Goal: Task Accomplishment & Management: Manage account settings

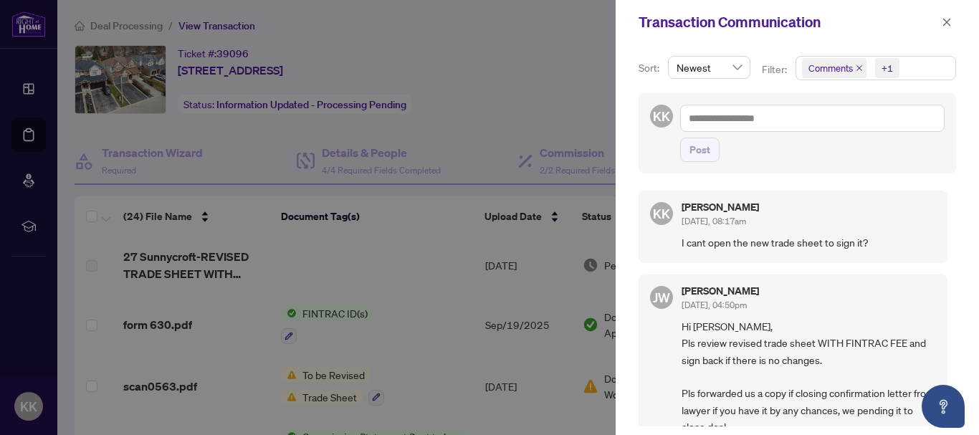
click at [323, 290] on div at bounding box center [489, 217] width 979 height 435
click at [942, 29] on span "button" at bounding box center [947, 22] width 10 height 23
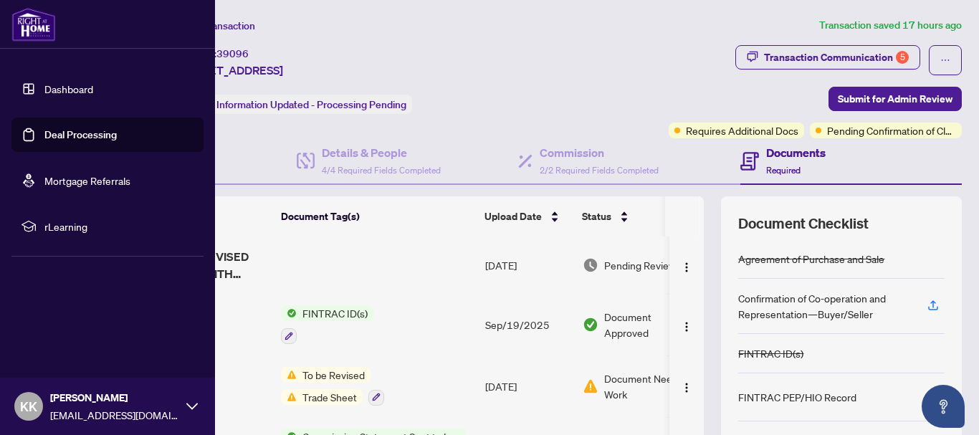
click at [196, 399] on div "KK [PERSON_NAME] [EMAIL_ADDRESS][DOMAIN_NAME]" at bounding box center [107, 406] width 215 height 57
click at [55, 322] on span "Logout" at bounding box center [58, 321] width 32 height 23
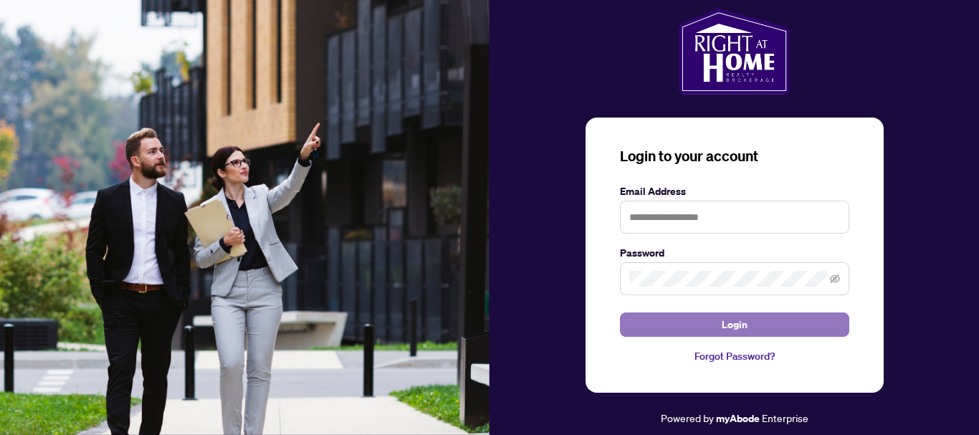
click at [702, 323] on button "Login" at bounding box center [734, 325] width 229 height 24
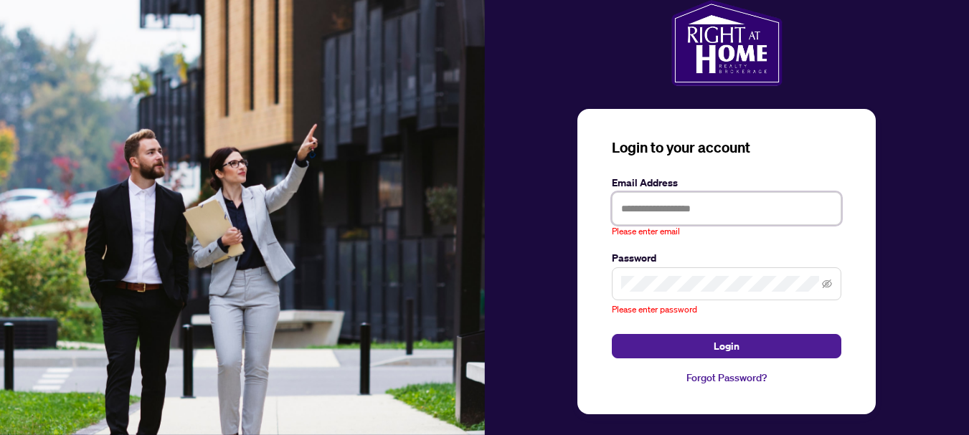
click at [695, 200] on input "text" at bounding box center [726, 208] width 229 height 33
type input "**********"
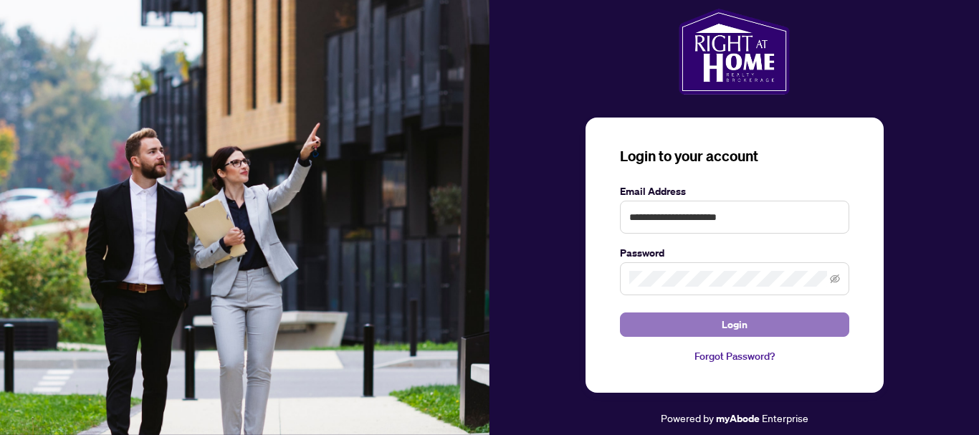
click at [716, 328] on button "Login" at bounding box center [734, 325] width 229 height 24
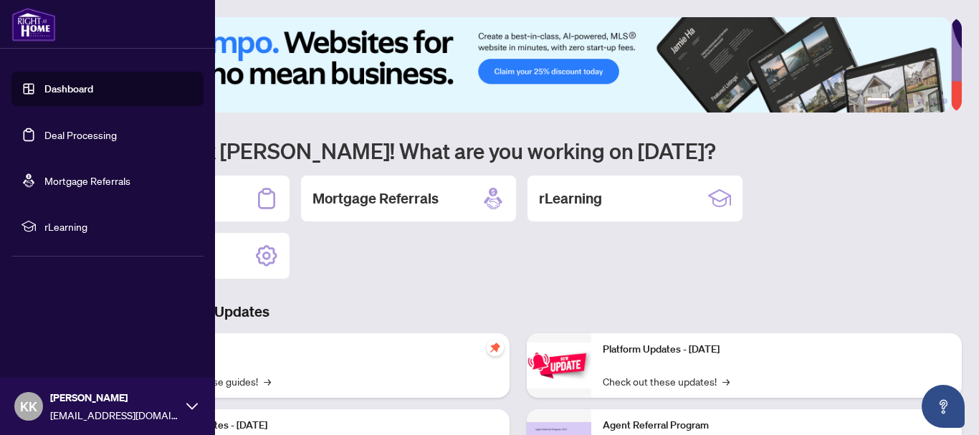
click at [62, 141] on link "Deal Processing" at bounding box center [80, 134] width 72 height 13
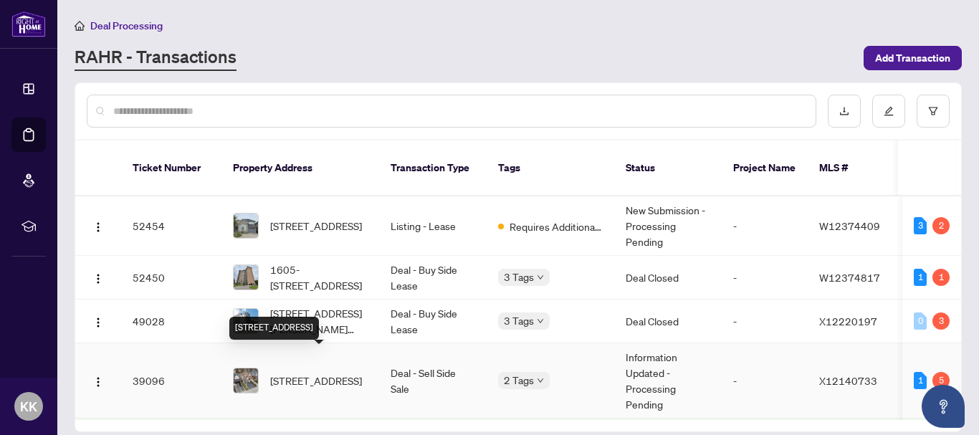
click at [316, 373] on span "[STREET_ADDRESS]" at bounding box center [316, 381] width 92 height 16
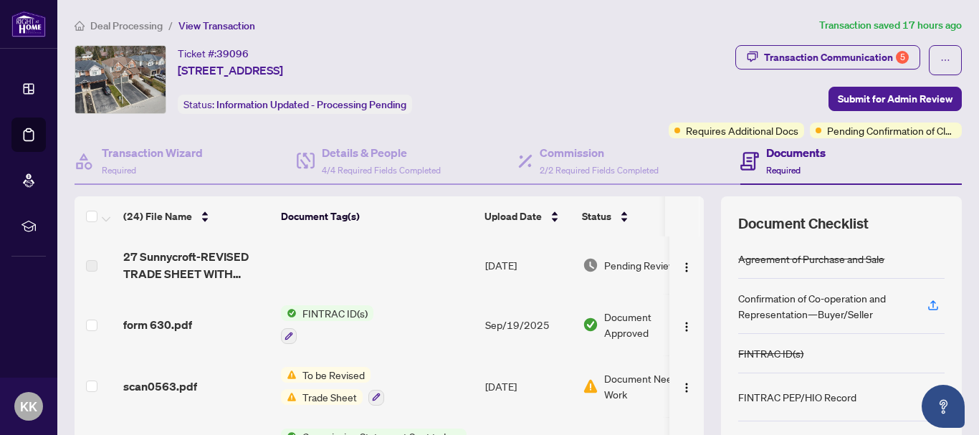
click at [630, 267] on span "Pending Review" at bounding box center [640, 265] width 72 height 16
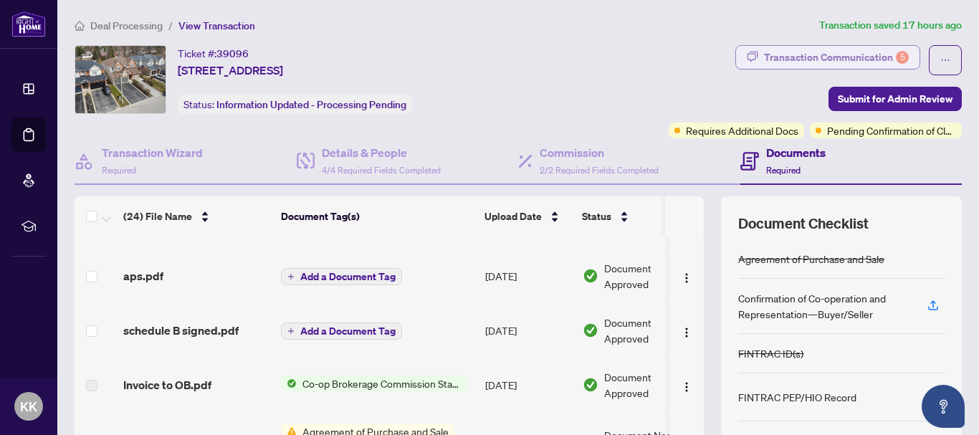
scroll to position [165, 0]
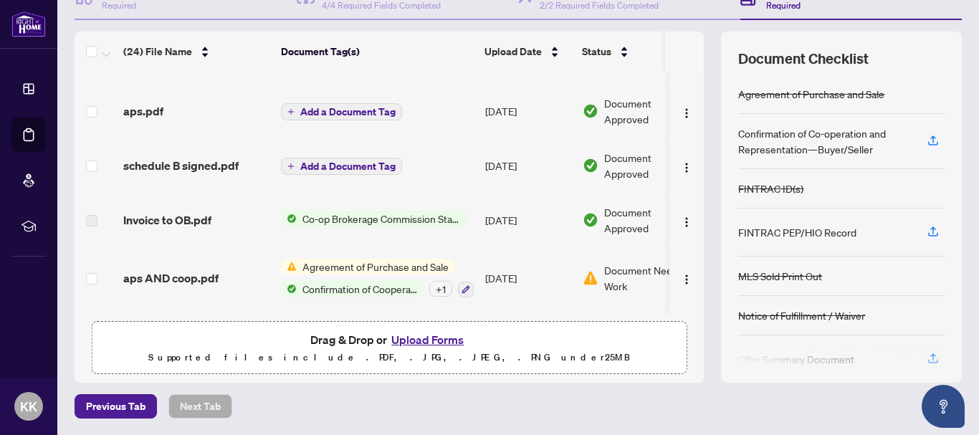
drag, startPoint x: 631, startPoint y: 316, endPoint x: 672, endPoint y: 316, distance: 40.9
click at [672, 316] on div "(24) File Name Document Tag(s) Upload Date Status 27 Sunnycroft-REVISED TRADE S…" at bounding box center [390, 207] width 630 height 351
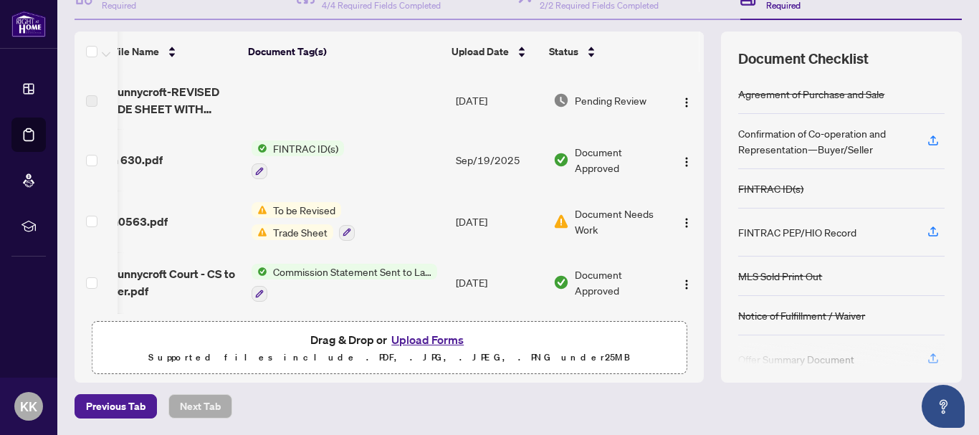
scroll to position [93, 0]
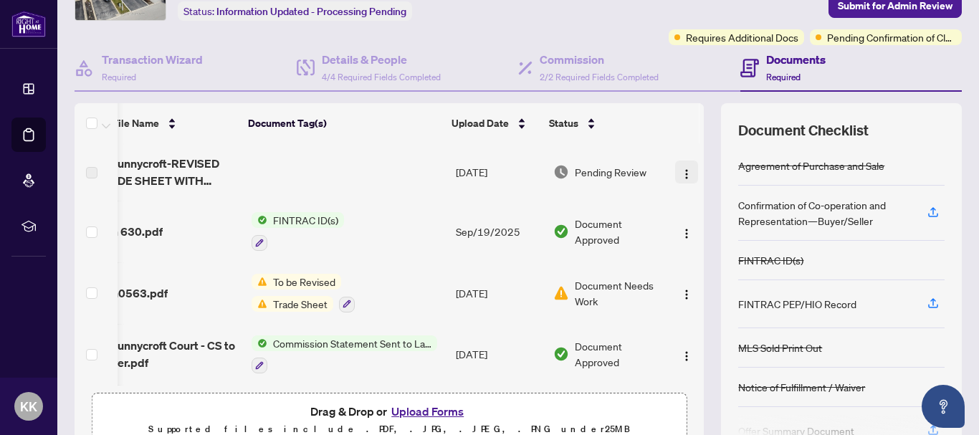
click at [681, 173] on img "button" at bounding box center [686, 174] width 11 height 11
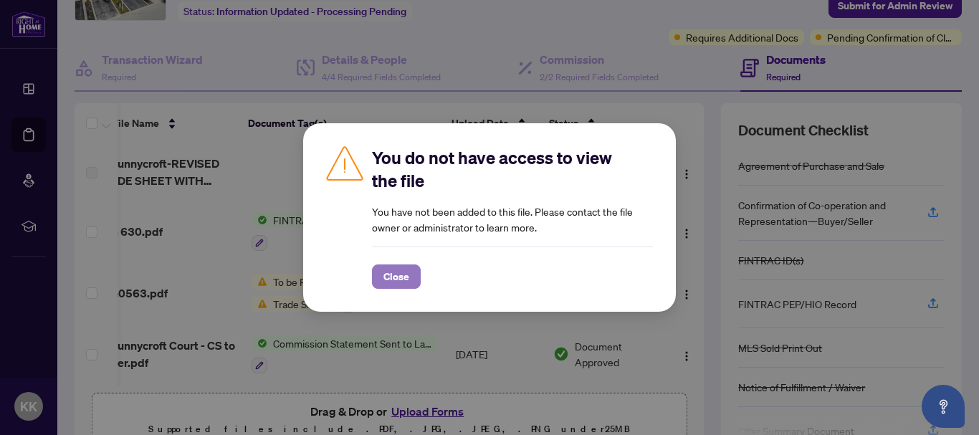
click at [395, 283] on span "Close" at bounding box center [397, 276] width 26 height 23
